Goal: Task Accomplishment & Management: Complete application form

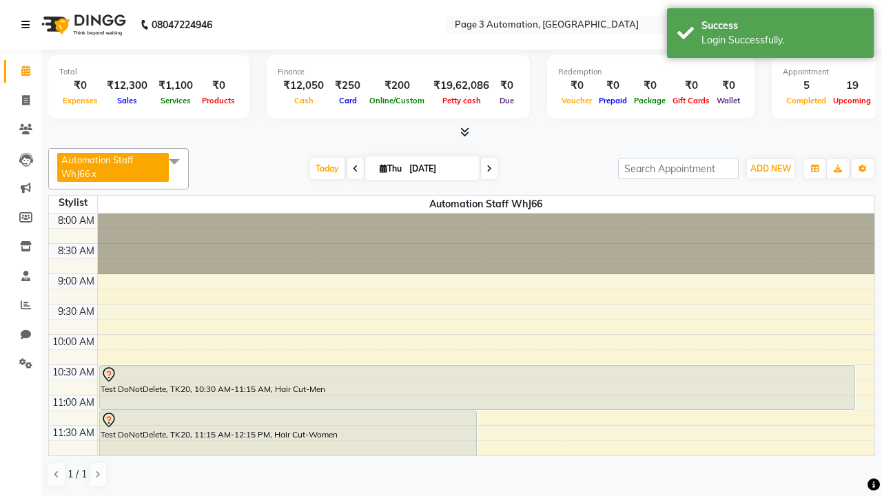
click at [28, 25] on icon at bounding box center [25, 25] width 8 height 10
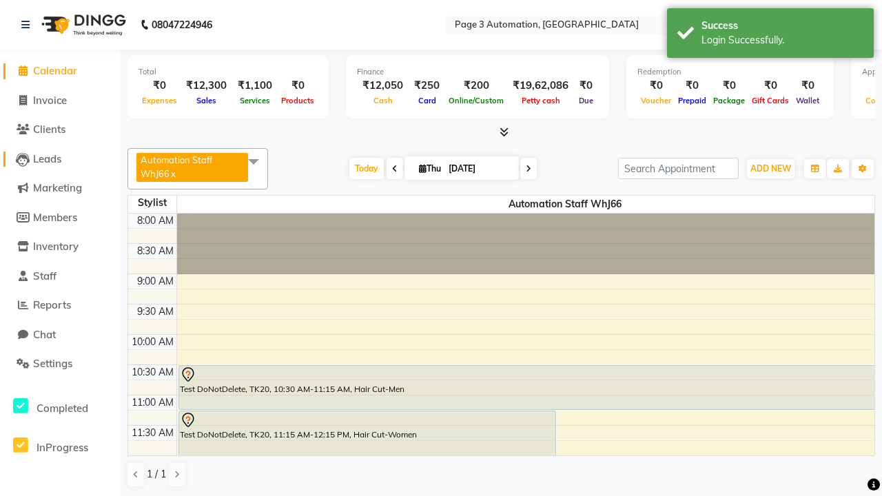
click at [60, 159] on span "Leads" at bounding box center [47, 158] width 28 height 13
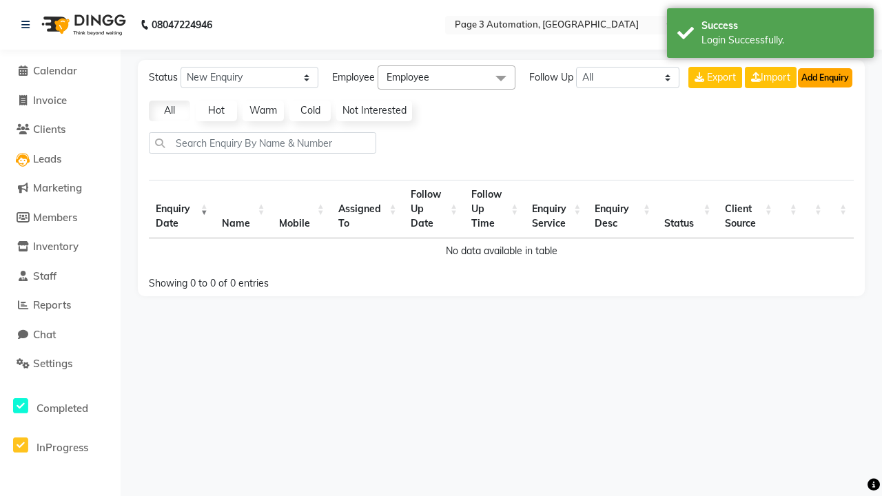
click at [825, 77] on button "Add Enquiry" at bounding box center [825, 77] width 54 height 19
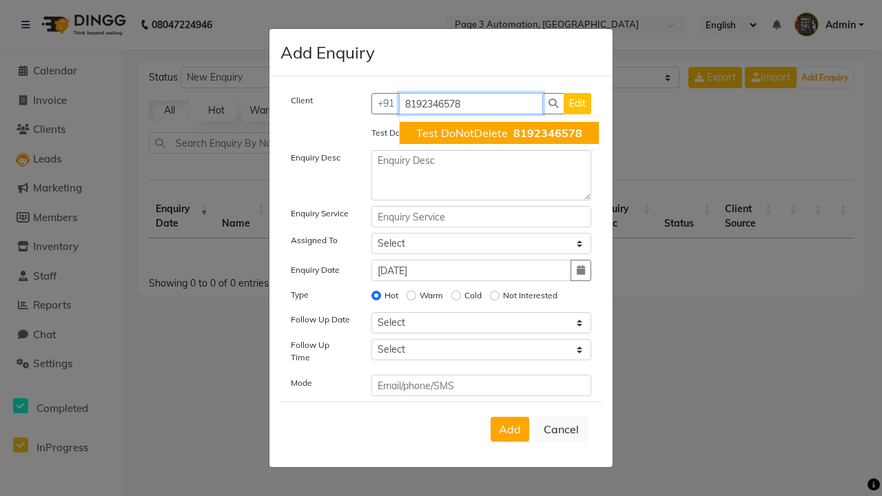
click at [499, 133] on span "Test DoNotDelete" at bounding box center [462, 133] width 92 height 14
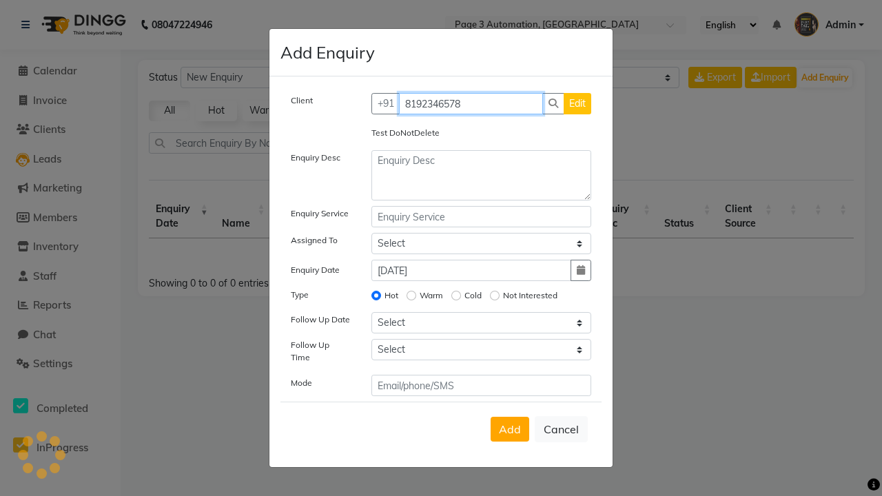
type input "8192346578"
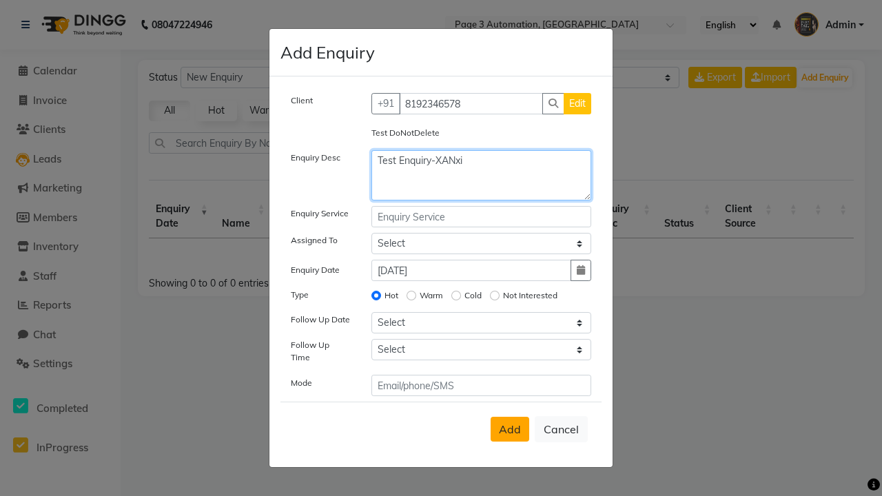
type textarea "Test Enquiry-XANxi"
click at [510, 429] on span "Add" at bounding box center [510, 430] width 22 height 14
select select
radio input "false"
select select
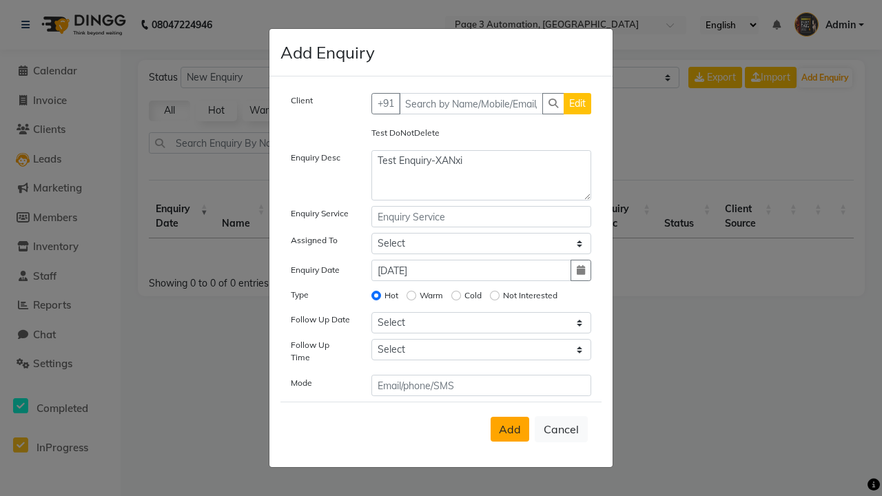
select select
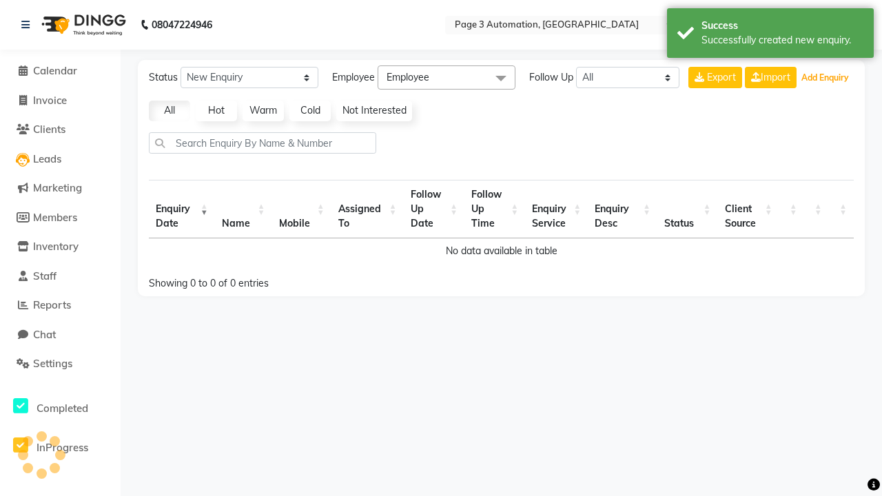
select select "10"
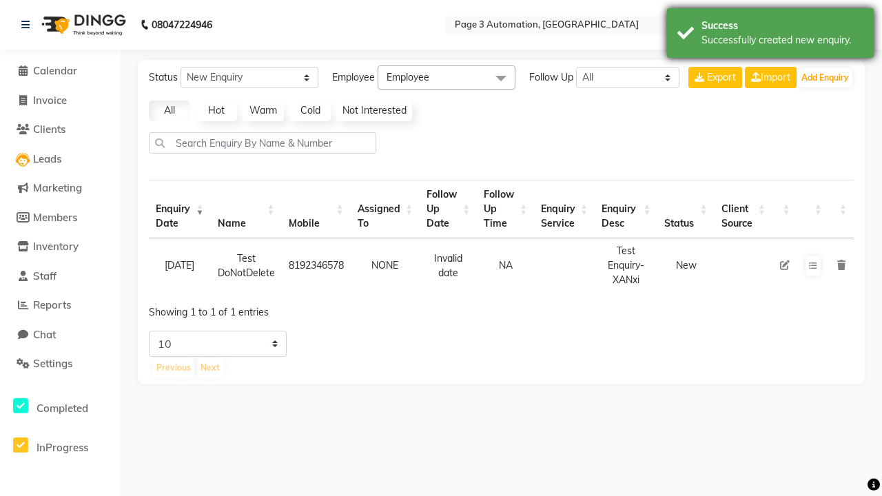
click at [771, 35] on div "Successfully created new enquiry." at bounding box center [783, 40] width 162 height 14
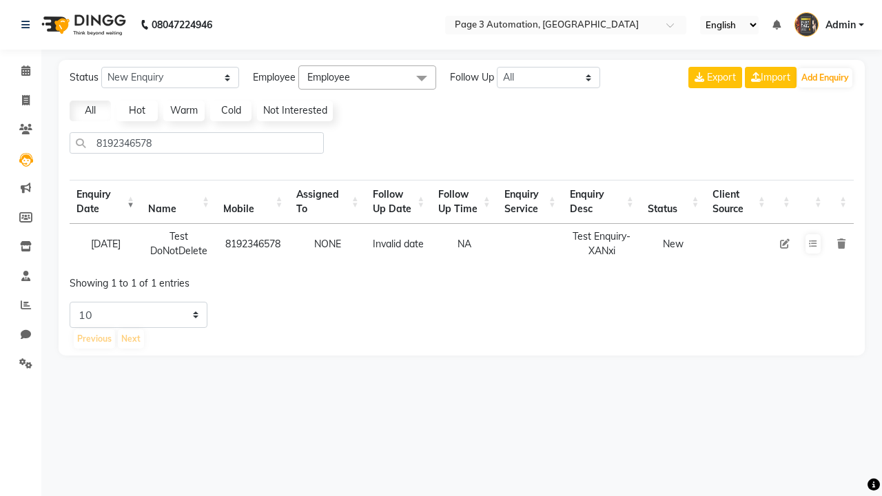
select select "10"
